Goal: Information Seeking & Learning: Check status

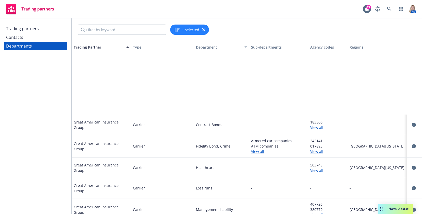
scroll to position [95, 0]
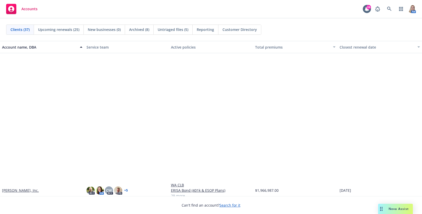
scroll to position [357, 0]
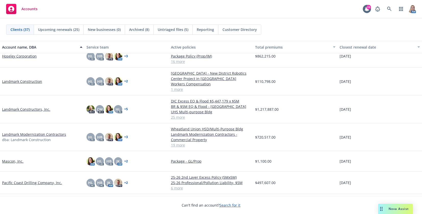
click at [27, 137] on link "Landmark Modernization Contractors" at bounding box center [34, 133] width 64 height 5
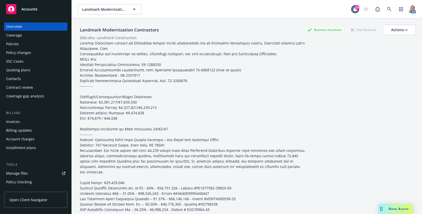
click at [18, 120] on div "Invoices" at bounding box center [13, 121] width 14 height 8
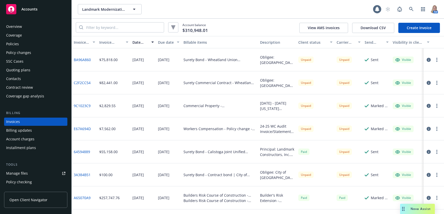
scroll to position [7, 0]
